Goal: Check status: Check status

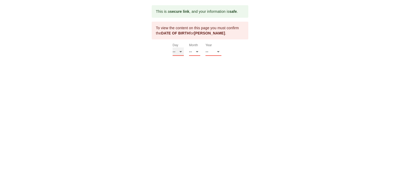
click at [180, 50] on select "-- 01 02 03 04 05 06 07 08 09 10 11 12 13 14 15 16 17 18 19 20 21 22 23 24 25 2…" at bounding box center [178, 52] width 11 height 8
select select "20"
click at [173, 48] on select "-- 01 02 03 04 05 06 07 08 09 10 11 12 13 14 15 16 17 18 19 20 21 22 23 24 25 2…" at bounding box center [178, 52] width 11 height 8
click at [197, 51] on select "-- 01 02 03 04 05 06 07 08 09 10 11 12" at bounding box center [194, 52] width 11 height 8
select select "02"
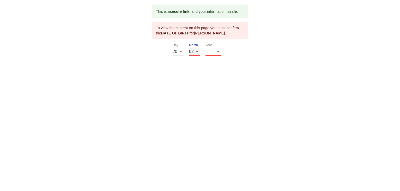
click at [189, 48] on select "-- 01 02 03 04 05 06 07 08 09 10 11 12" at bounding box center [194, 52] width 11 height 8
click at [217, 52] on select "-- 2025 2024 2023 2022 2021 2020 2019 2018 2017 2016 2015 2014 2013 2012 2011 2…" at bounding box center [214, 52] width 16 height 8
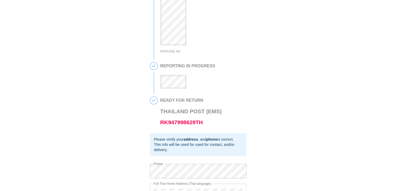
scroll to position [118, 0]
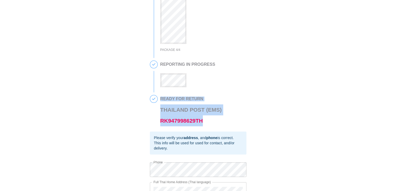
drag, startPoint x: 203, startPoint y: 124, endPoint x: 160, endPoint y: 128, distance: 43.8
click at [160, 128] on div "4 READY FOR RETURN [GEOGRAPHIC_DATA] Post (EMS) RK947998629TH" at bounding box center [198, 113] width 97 height 37
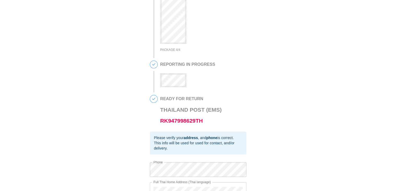
drag, startPoint x: 160, startPoint y: 128, endPoint x: 242, endPoint y: 108, distance: 84.4
click at [242, 108] on div "READY FOR RETURN [GEOGRAPHIC_DATA] Post (EMS) RK947998629TH" at bounding box center [203, 110] width 86 height 31
drag, startPoint x: 208, startPoint y: 122, endPoint x: 161, endPoint y: 127, distance: 47.8
click at [161, 126] on h3 "Thailand Post (EMS) RK947998629TH" at bounding box center [191, 115] width 62 height 22
copy link "RK947998629TH"
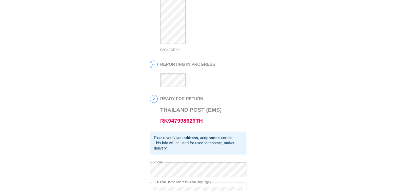
click at [235, 112] on div "READY FOR RETURN [GEOGRAPHIC_DATA] Post (EMS) RK947998629TH" at bounding box center [203, 110] width 86 height 31
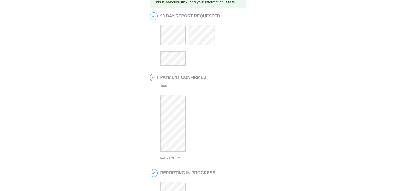
scroll to position [0, 0]
